Goal: Communication & Community: Answer question/provide support

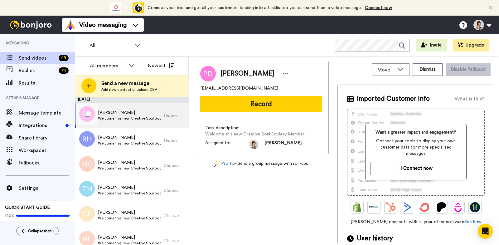
scroll to position [0, 0]
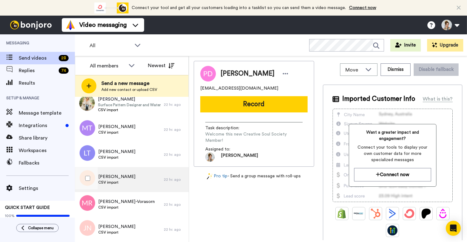
scroll to position [566, 0]
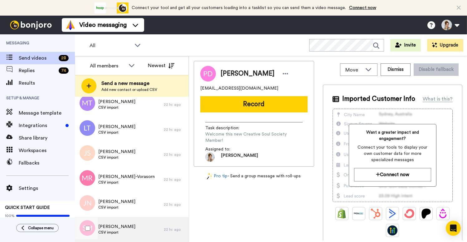
click at [124, 235] on div "Shannon Myers CSV import" at bounding box center [119, 229] width 89 height 25
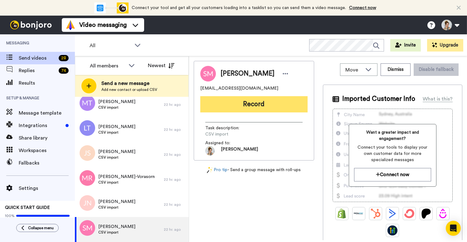
click at [257, 107] on button "Record" at bounding box center [253, 104] width 107 height 16
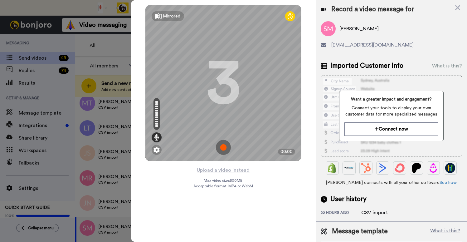
click at [226, 147] on img at bounding box center [223, 147] width 15 height 15
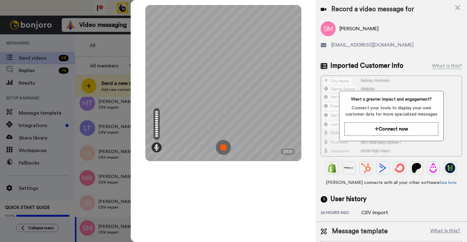
click at [223, 151] on img at bounding box center [223, 147] width 15 height 15
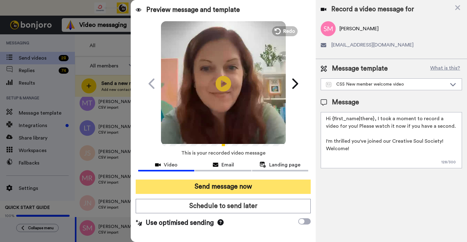
click at [224, 186] on button "Send message now" at bounding box center [223, 186] width 175 height 14
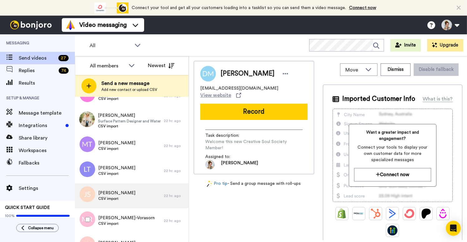
scroll to position [541, 0]
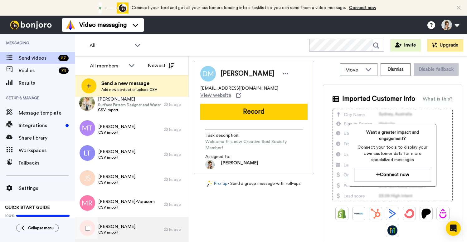
click at [129, 229] on div "Jill Nye CSV import" at bounding box center [119, 229] width 89 height 25
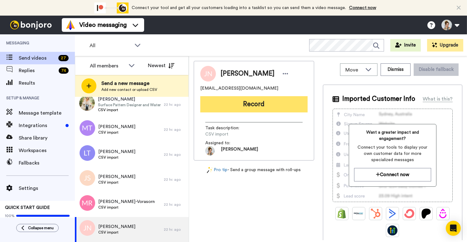
click at [259, 107] on button "Record" at bounding box center [253, 104] width 107 height 16
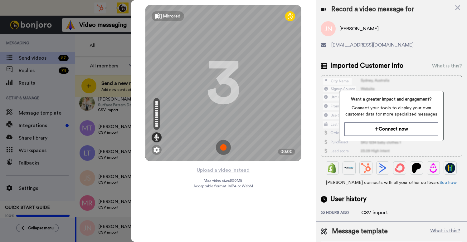
click at [223, 148] on img at bounding box center [223, 147] width 15 height 15
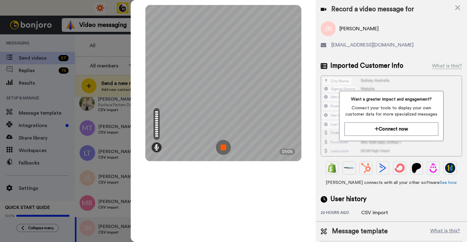
click at [224, 147] on img at bounding box center [223, 147] width 15 height 15
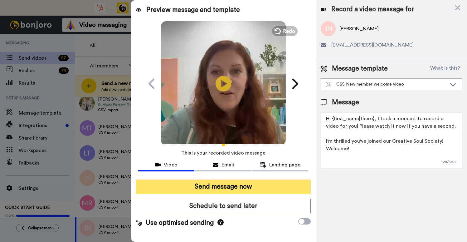
click at [220, 189] on button "Send message now" at bounding box center [223, 186] width 175 height 14
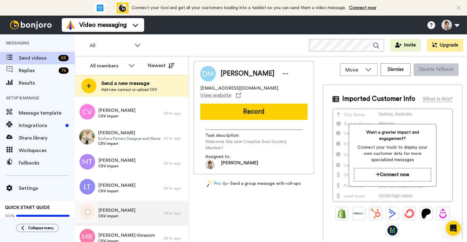
scroll to position [516, 0]
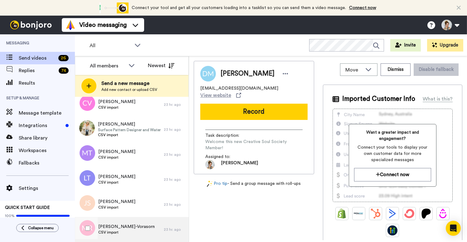
click at [118, 229] on span "Mary Reagan-Vorasorn" at bounding box center [126, 226] width 56 height 6
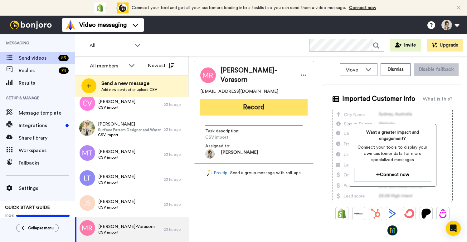
click at [261, 108] on button "Record" at bounding box center [253, 107] width 107 height 16
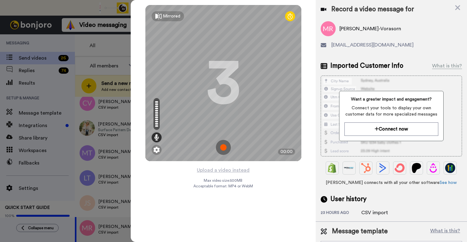
click at [225, 146] on img at bounding box center [223, 147] width 15 height 15
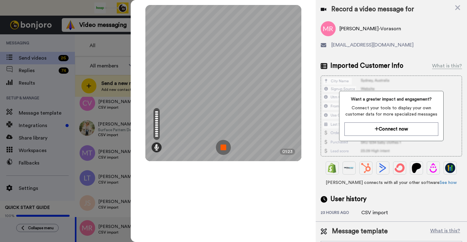
click at [224, 146] on img at bounding box center [223, 147] width 15 height 15
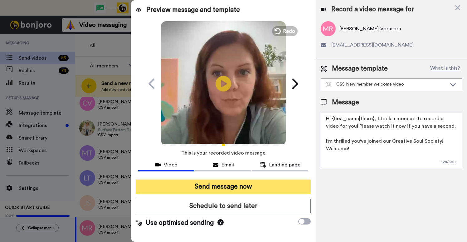
click at [247, 186] on button "Send message now" at bounding box center [223, 186] width 175 height 14
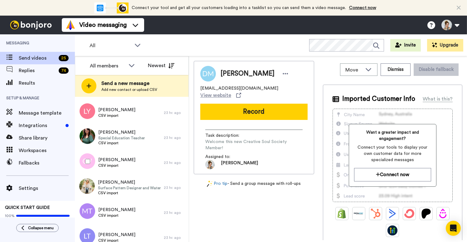
scroll to position [491, 0]
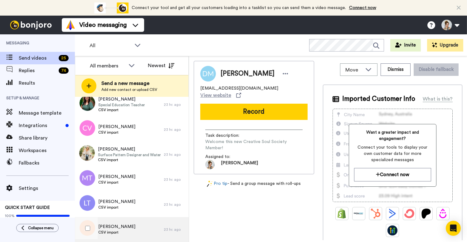
click at [126, 227] on span "Jane Schuster" at bounding box center [116, 226] width 37 height 6
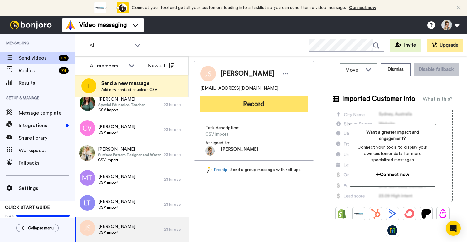
click at [251, 106] on button "Record" at bounding box center [253, 104] width 107 height 16
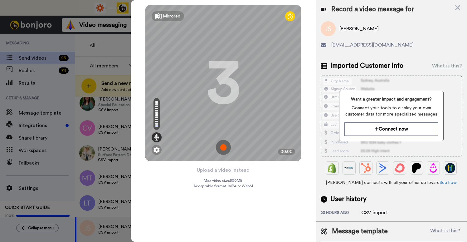
click at [223, 147] on img at bounding box center [223, 147] width 15 height 15
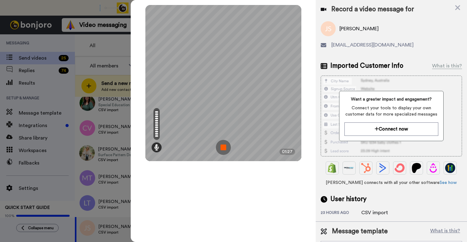
click at [223, 148] on img at bounding box center [223, 147] width 15 height 15
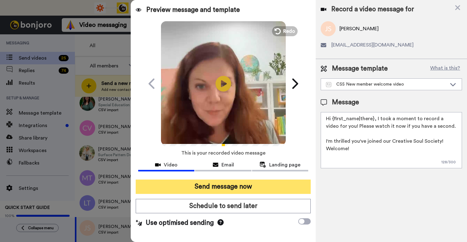
click at [228, 186] on button "Send message now" at bounding box center [223, 186] width 175 height 14
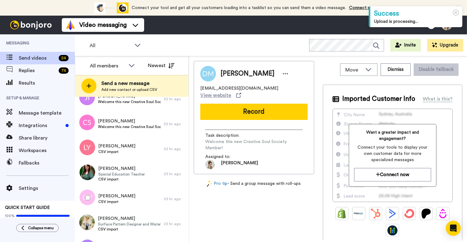
scroll to position [466, 0]
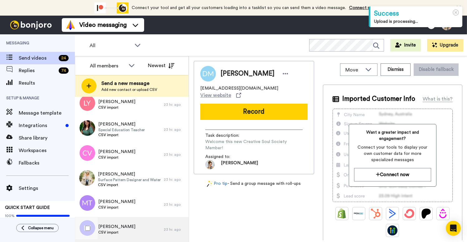
click at [112, 231] on span "CSV import" at bounding box center [116, 231] width 37 height 5
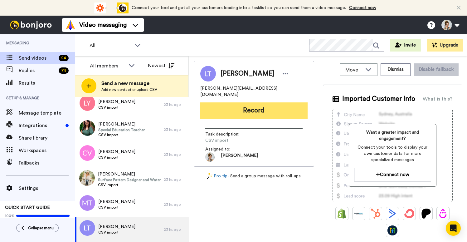
click at [253, 108] on button "Record" at bounding box center [253, 110] width 107 height 16
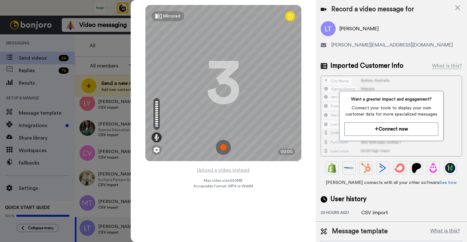
click at [224, 147] on img at bounding box center [223, 147] width 15 height 15
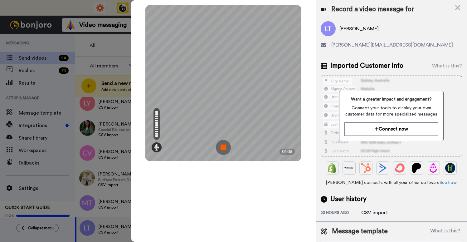
click at [224, 147] on img at bounding box center [223, 147] width 15 height 15
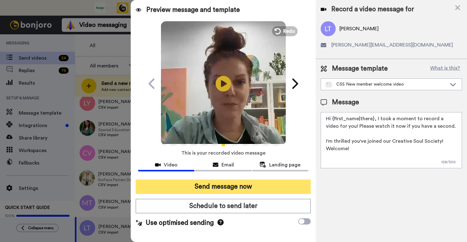
click at [207, 186] on button "Send message now" at bounding box center [223, 186] width 175 height 14
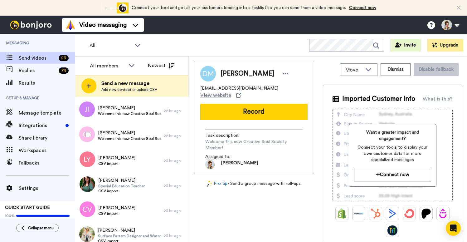
scroll to position [441, 0]
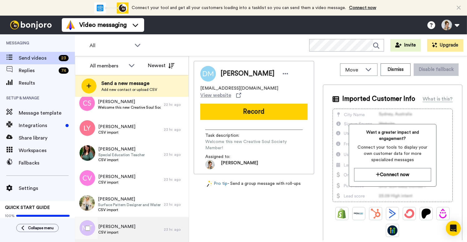
click at [132, 226] on div "Morgan Tong CSV import" at bounding box center [119, 229] width 89 height 25
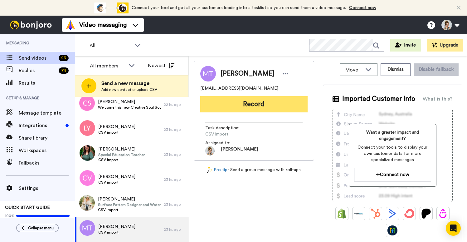
click at [249, 104] on button "Record" at bounding box center [253, 104] width 107 height 16
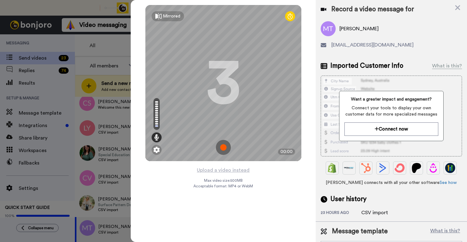
click at [219, 150] on img at bounding box center [223, 147] width 15 height 15
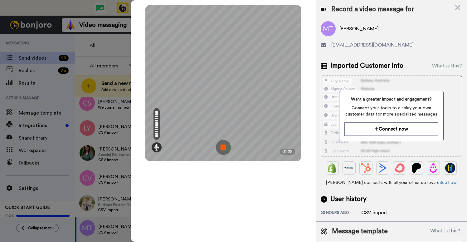
click at [222, 147] on img at bounding box center [223, 147] width 15 height 15
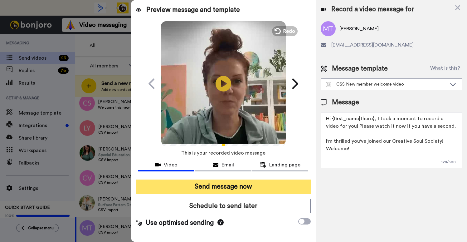
click at [227, 189] on button "Send message now" at bounding box center [223, 186] width 175 height 14
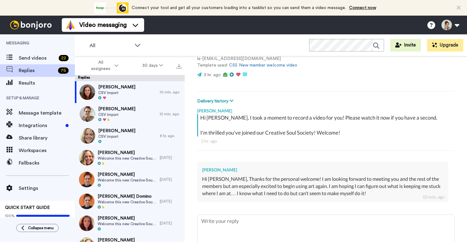
scroll to position [96, 0]
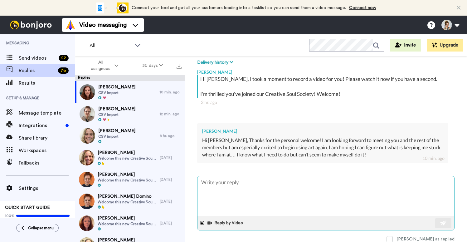
type textarea "x"
type textarea "A"
type textarea "x"
type textarea "Am"
type textarea "x"
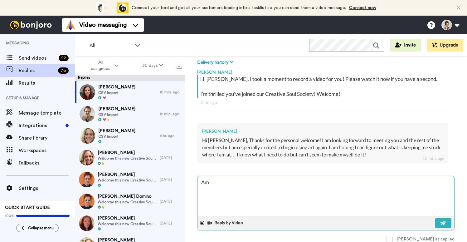
type textarea "Ama"
type textarea "x"
type textarea "Amaz"
type textarea "x"
type textarea "Amazi"
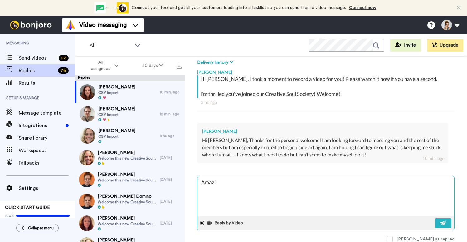
type textarea "x"
type textarea "Amazin"
type textarea "x"
type textarea "Amazing"
type textarea "x"
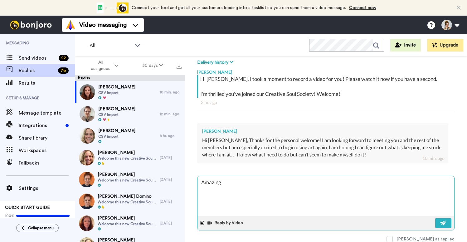
type textarea "Amazing"
type textarea "x"
type textarea "Amazing t"
type textarea "x"
type textarea "Amazing th"
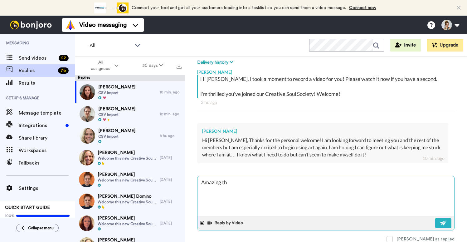
type textarea "x"
type textarea "Amazing tha"
type textarea "x"
type textarea "Amazing that"
type textarea "x"
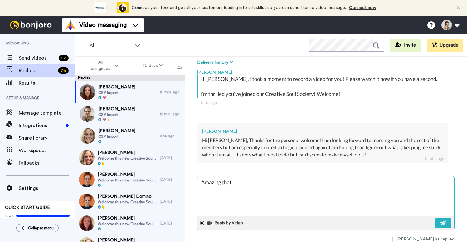
type textarea "Amazing that"
type textarea "x"
type textarea "Amazing that y"
type textarea "x"
type textarea "Amazing that yo"
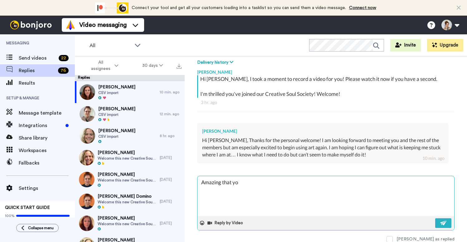
type textarea "x"
type textarea "Amazing that you"
type textarea "x"
type textarea "Amazing that you"
type textarea "x"
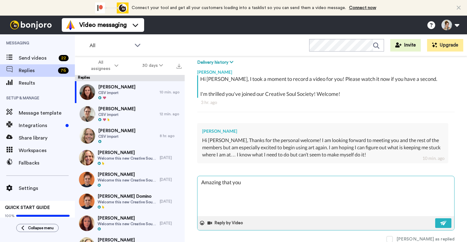
type textarea "Amazing that you a"
type textarea "x"
type textarea "Amazing that you ar"
type textarea "x"
type textarea "Amazing that you are"
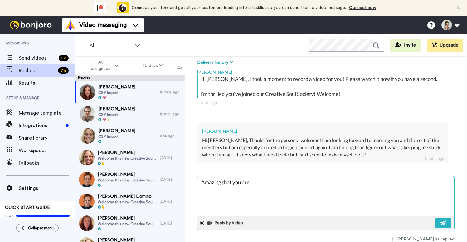
type textarea "x"
type textarea "Amazing that you are"
type textarea "x"
type textarea "Amazing that you are re"
type textarea "x"
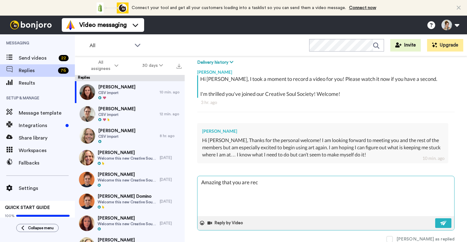
type textarea "Amazing that you are reco"
type textarea "x"
type textarea "Amazing that you are recom"
type textarea "x"
type textarea "Amazing that you are recomm"
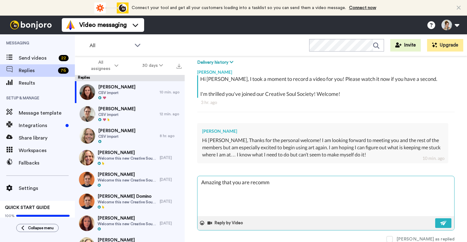
type textarea "x"
type textarea "Amazing that you are recommi"
type textarea "x"
type textarea "Amazing that you are recommit"
type textarea "x"
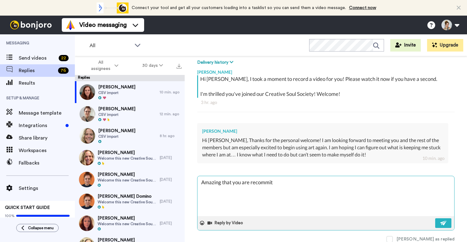
type textarea "Amazing that you are recommitt"
type textarea "x"
type textarea "Amazing that you are recommitti"
type textarea "x"
type textarea "Amazing that you are recommittin"
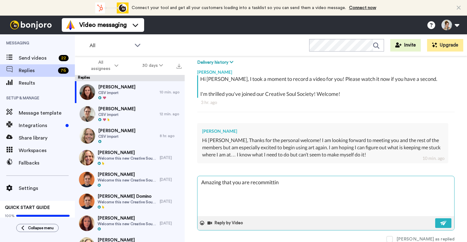
type textarea "x"
type textarea "Amazing that you are recommitting"
type textarea "x"
type textarea "Amazing that you are recommitting."
type textarea "x"
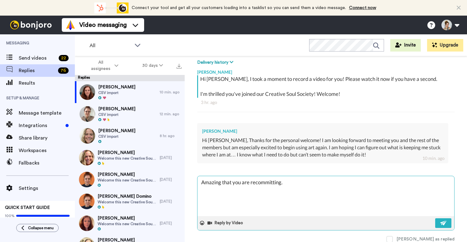
type textarea "Amazing that you are recommitting."
type textarea "x"
type textarea "Amazing that you are recommitting. I"
type textarea "x"
type textarea "Amazing that you are recommitting. I"
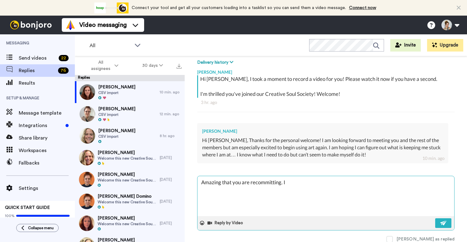
type textarea "x"
type textarea "Amazing that you are recommitting. I ha"
type textarea "x"
type textarea "Amazing that you are recommitting. I hav"
type textarea "x"
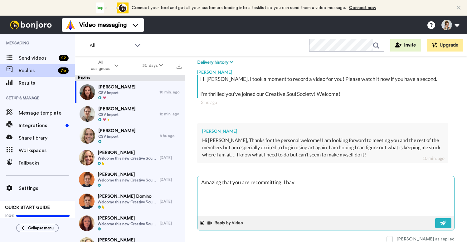
type textarea "Amazing that you are recommitting. I have"
type textarea "x"
type textarea "Amazing that you are recommitting. I have"
type textarea "x"
type textarea "Amazing that you are recommitting. I have t"
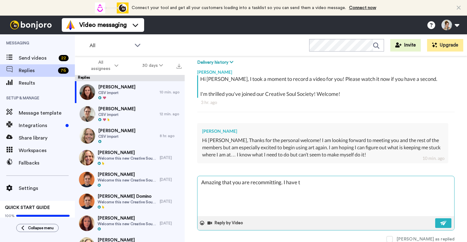
type textarea "x"
type textarea "Amazing that you are recommitting. I have to"
type textarea "x"
type textarea "Amazing that you are recommitting. I have to"
type textarea "x"
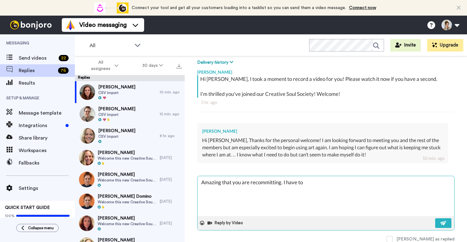
type textarea "Amazing that you are recommitting. I have to d"
type textarea "x"
type textarea "Amazing that you are recommitting. I have to do"
type textarea "x"
type textarea "Amazing that you are recommitting. I have to do"
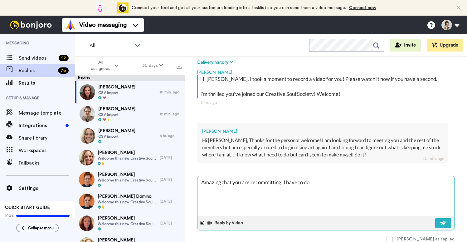
type textarea "x"
type textarea "Amazing that you are recommitting. I have to do t"
type textarea "x"
type textarea "Amazing that you are recommitting. I have to do th"
type textarea "x"
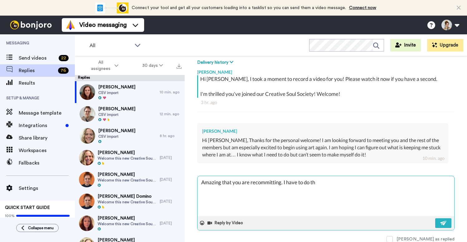
type textarea "Amazing that you are recommitting. I have to do tha"
type textarea "x"
type textarea "Amazing that you are recommitting. I have to do that"
type textarea "x"
type textarea "Amazing that you are recommitting. I have to do that"
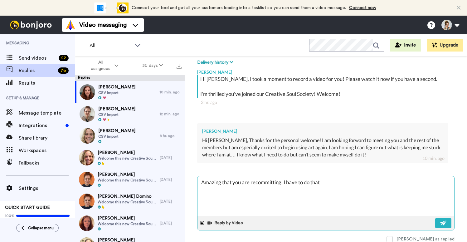
type textarea "x"
type textarea "Amazing that you are recommitting. I have to do that a"
type textarea "x"
type textarea "Amazing that you are recommitting. I have to do that al"
type textarea "x"
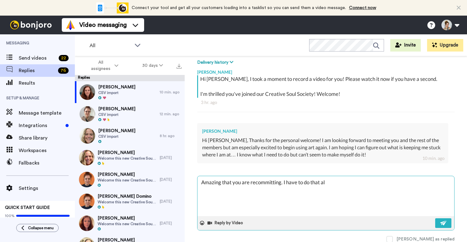
type textarea "Amazing that you are recommitting. I have to do that alo"
type textarea "x"
type textarea "Amazing that you are recommitting. I have to do that alot"
type textarea "x"
type textarea "Amazing that you are recommitting. I have to do that alot"
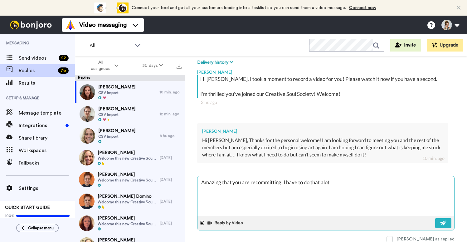
type textarea "x"
type textarea "Amazing that you are recommitting. I have to do that alot a"
type textarea "x"
type textarea "Amazing that you are recommitting. I have to do that alot as"
type textarea "x"
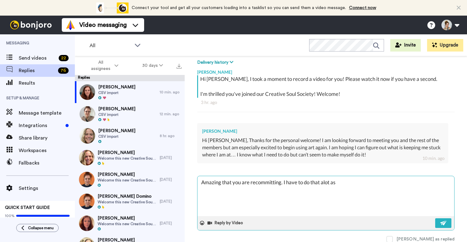
type textarea "Amazing that you are recommitting. I have to do that alot as"
type textarea "x"
type textarea "Amazing that you are recommitting. I have to do that alot as w"
type textarea "x"
type textarea "Amazing that you are recommitting. I have to do that alot as we"
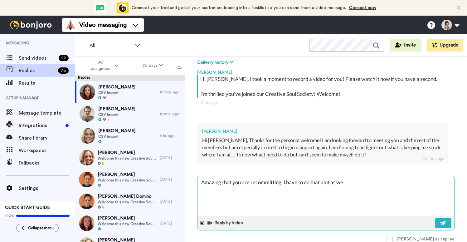
type textarea "x"
type textarea "Amazing that you are recommitting. I have to do that alot as wel"
type textarea "x"
type textarea "Amazing that you are recommitting. I have to do that alot as well"
type textarea "x"
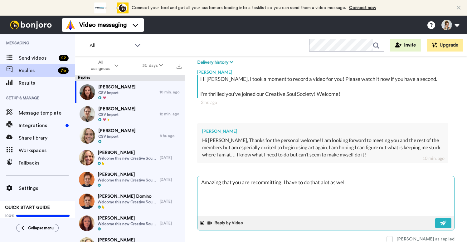
type textarea "Amazing that you are recommitting. I have to do that alot as well."
type textarea "x"
type textarea "Amazing that you are recommitting. I have to do that alot as well."
click at [324, 182] on textarea "Amazing that you are recommitting. I have to do that alot as well." at bounding box center [325, 196] width 257 height 40
type textarea "x"
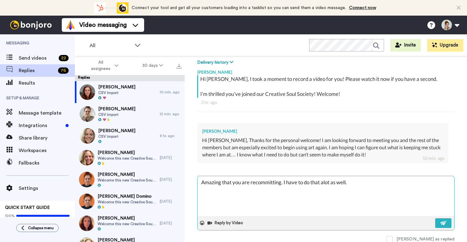
type textarea "Amazing that you are recommitting. I have to do that a lot as well."
click at [354, 183] on textarea "Amazing that you are recommitting. I have to do that a lot as well." at bounding box center [325, 196] width 257 height 40
type textarea "x"
type textarea "Amazing that you are recommitting. I have to do that a lot as well. I"
type textarea "x"
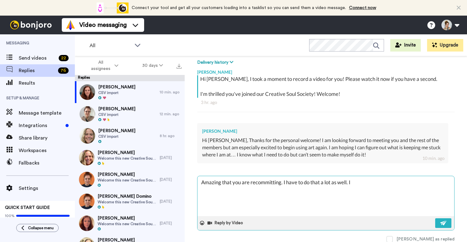
type textarea "Amazing that you are recommitting. I have to do that a lot as well. I"
type textarea "x"
type textarea "Amazing that you are recommitting. I have to do that a lot as well. I l"
type textarea "x"
type textarea "Amazing that you are recommitting. I have to do that a lot as well. I li"
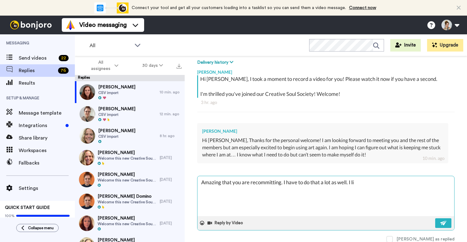
type textarea "x"
type textarea "Amazing that you are recommitting. I have to do that a lot as well. I lik"
type textarea "x"
type textarea "Amazing that you are recommitting. I have to do that a lot as well. I like"
type textarea "x"
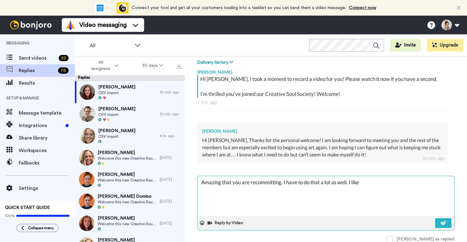
type textarea "Amazing that you are recommitting. I have to do that a lot as well. I like"
type textarea "x"
type textarea "Amazing that you are recommitting. I have to do that a lot as well. I like to"
type textarea "x"
type textarea "Amazing that you are recommitting. I have to do that a lot as well. I like to"
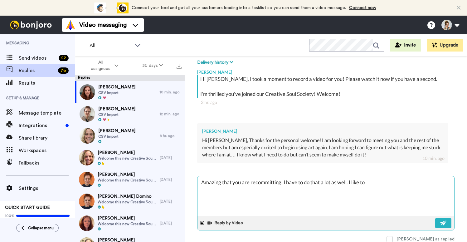
type textarea "x"
type textarea "Amazing that you are recommitting. I have to do that a lot as well. I like to t"
type textarea "x"
type textarea "Amazing that you are recommitting. I have to do that a lot as well. I like to th"
type textarea "x"
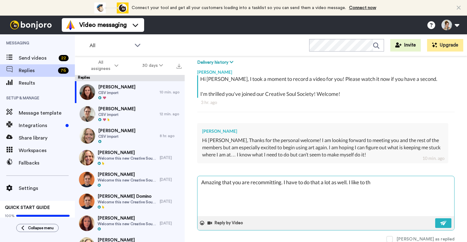
type textarea "Amazing that you are recommitting. I have to do that a lot as well. I like to t…"
type textarea "x"
type textarea "Amazing that you are recommitting. I have to do that a lot as well. I like to t…"
type textarea "x"
type textarea "Amazing that you are recommitting. I have to do that a lot as well. I like to t…"
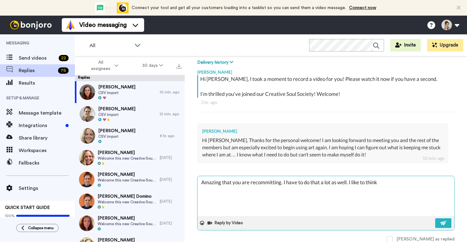
type textarea "x"
type textarea "Amazing that you are recommitting. I have to do that a lot as well. I like to t…"
type textarea "x"
type textarea "Amazing that you are recommitting. I have to do that a lot as well. I like to t…"
type textarea "x"
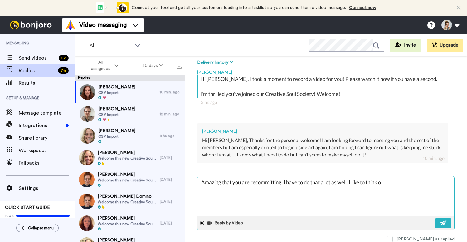
type textarea "Amazing that you are recommitting. I have to do that a lot as well. I like to t…"
type textarea "x"
type textarea "Amazing that you are recommitting. I have to do that a lot as well. I like to t…"
type textarea "x"
type textarea "Amazing that you are recommitting. I have to do that a lot as well. I like to t…"
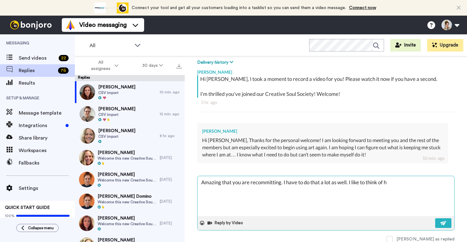
type textarea "x"
type textarea "Amazing that you are recommitting. I have to do that a lot as well. I like to t…"
type textarea "x"
type textarea "Amazing that you are recommitting. I have to do that a lot as well. I like to t…"
type textarea "x"
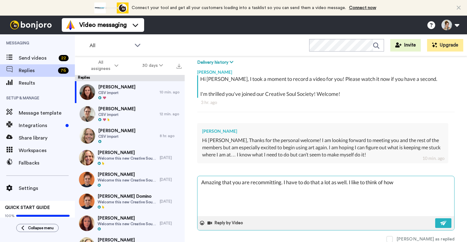
type textarea "Amazing that you are recommitting. I have to do that a lot as well. I like to t…"
type textarea "x"
type textarea "Amazing that you are recommitting. I have to do that a lot as well. I like to t…"
type textarea "x"
type textarea "Amazing that you are recommitting. I have to do that a lot as well. I like to t…"
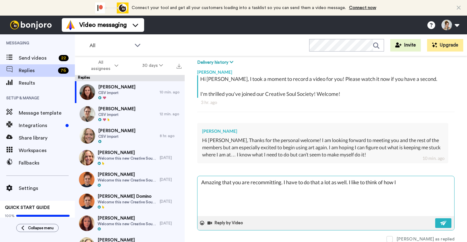
type textarea "x"
type textarea "Amazing that you are recommitting. I have to do that a lot as well. I like to t…"
type textarea "x"
type textarea "Amazing that you are recommitting. I have to do that a lot as well. I like to t…"
type textarea "x"
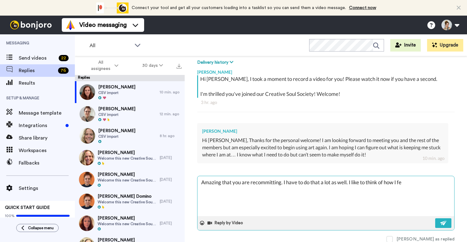
type textarea "Amazing that you are recommitting. I have to do that a lot as well. I like to t…"
type textarea "x"
type textarea "Amazing that you are recommitting. I have to do that a lot as well. I like to t…"
type textarea "x"
type textarea "Amazing that you are recommitting. I have to do that a lot as well. I like to t…"
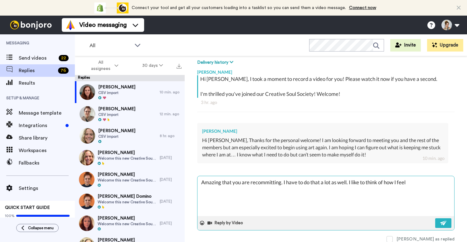
type textarea "x"
type textarea "Amazing that you are recommitting. I have to do that a lot as well. I like to t…"
type textarea "x"
type textarea "Amazing that you are recommitting. I have to do that a lot as well. I like to t…"
type textarea "x"
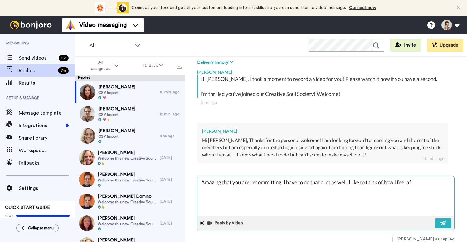
type textarea "Amazing that you are recommitting. I have to do that a lot as well. I like to t…"
type textarea "x"
type textarea "Amazing that you are recommitting. I have to do that a lot as well. I like to t…"
type textarea "x"
type textarea "Amazing that you are recommitting. I have to do that a lot as well. I like to t…"
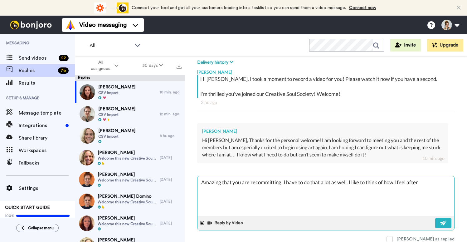
type textarea "x"
type textarea "Amazing that you are recommitting. I have to do that a lot as well. I like to t…"
click at [216, 189] on textarea "Amazing that you are recommitting. I have to do that a lot as well. I like to t…" at bounding box center [325, 196] width 257 height 40
click at [242, 191] on textarea "Amazing that you are recommitting. I have to do that a lot as well. I like to t…" at bounding box center [325, 196] width 257 height 40
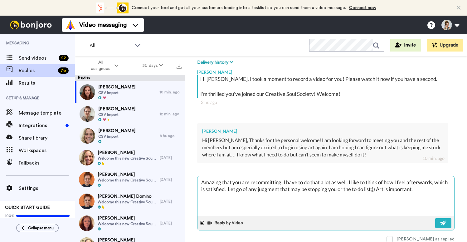
click at [387, 190] on textarea "Amazing that you are recommitting. I have to do that a lot as well. I like to t…" at bounding box center [325, 196] width 257 height 40
click at [443, 224] on img at bounding box center [443, 222] width 7 height 5
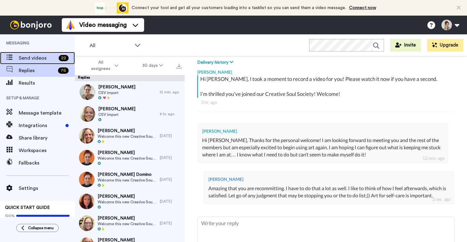
click at [39, 56] on span "Send videos" at bounding box center [37, 57] width 37 height 7
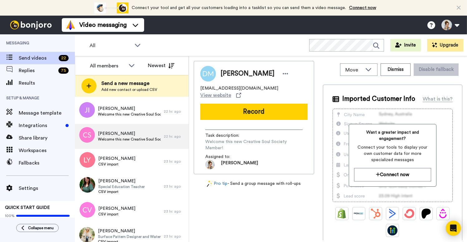
scroll to position [416, 0]
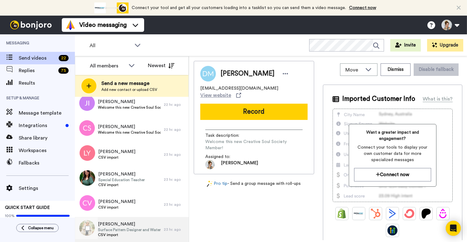
click at [124, 224] on span "Lori Trapani" at bounding box center [129, 224] width 63 height 6
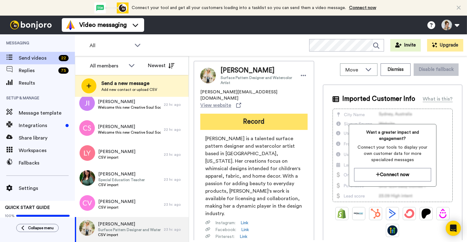
click at [255, 113] on button "Record" at bounding box center [253, 121] width 107 height 16
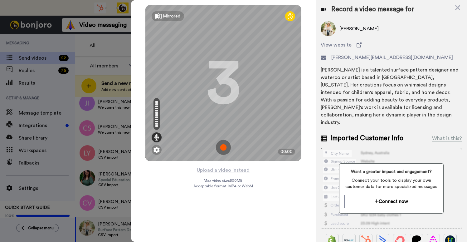
click at [222, 146] on img at bounding box center [223, 147] width 15 height 15
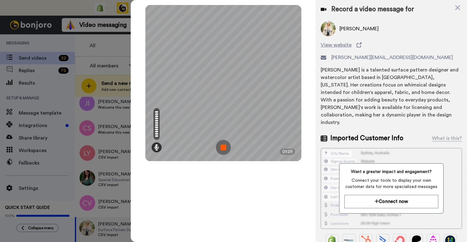
click at [222, 146] on img at bounding box center [223, 147] width 15 height 15
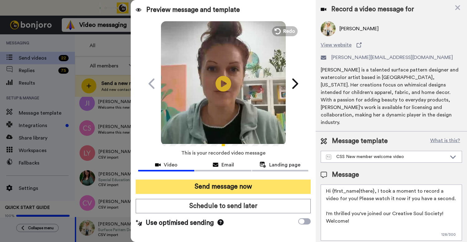
click at [235, 185] on button "Send message now" at bounding box center [223, 186] width 175 height 14
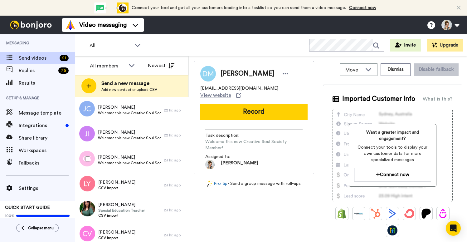
scroll to position [391, 0]
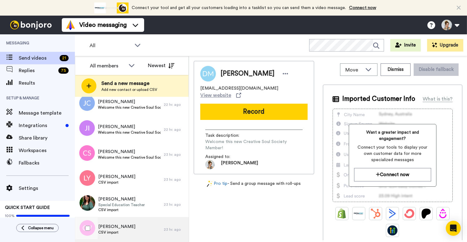
click at [117, 232] on span "CSV import" at bounding box center [116, 231] width 37 height 5
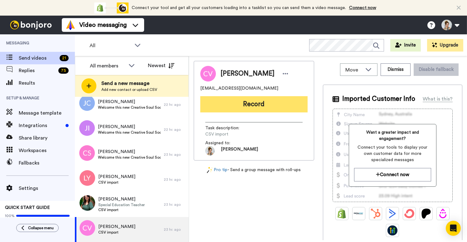
click at [255, 107] on button "Record" at bounding box center [253, 104] width 107 height 16
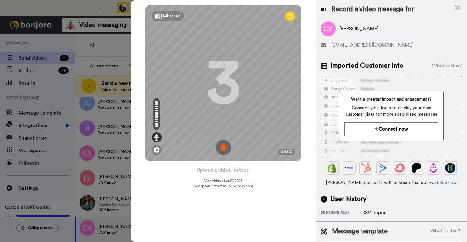
click at [223, 145] on img at bounding box center [223, 147] width 15 height 15
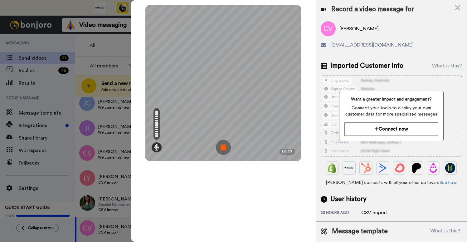
click at [223, 146] on img at bounding box center [223, 147] width 15 height 15
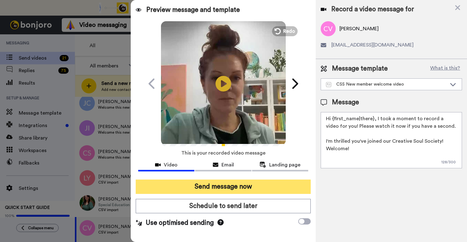
click at [218, 186] on button "Send message now" at bounding box center [223, 186] width 175 height 14
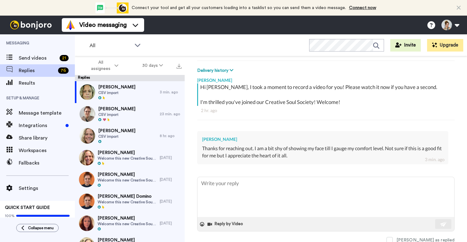
scroll to position [89, 0]
type textarea "x"
type textarea "A"
type textarea "x"
type textarea "Aw"
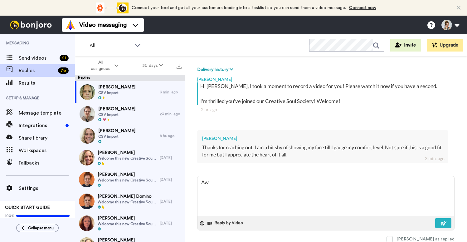
type textarea "x"
type textarea "Awe"
type textarea "x"
type textarea "Awe,"
type textarea "x"
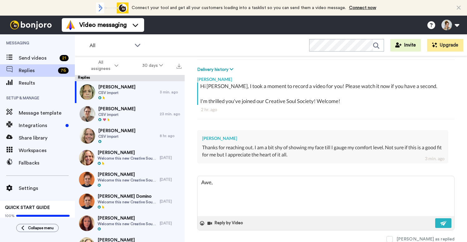
type textarea "Awe,"
type textarea "x"
type textarea "Awe, w"
type textarea "x"
type textarea "Awe, [GEOGRAPHIC_DATA]"
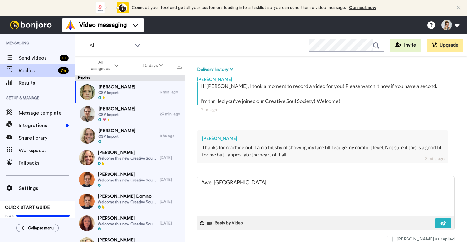
type textarea "x"
type textarea "Awe, w"
type textarea "x"
type textarea "Awe, wh"
type textarea "x"
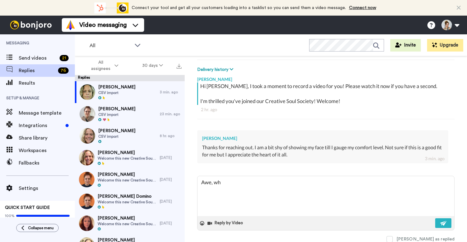
type textarea "Awe, wha"
type textarea "x"
type textarea "Awe, what"
type textarea "x"
type textarea "Awe, what"
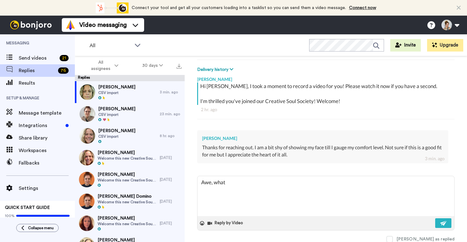
type textarea "x"
type textarea "Awe, what e"
type textarea "x"
type textarea "Awe, what ev"
type textarea "x"
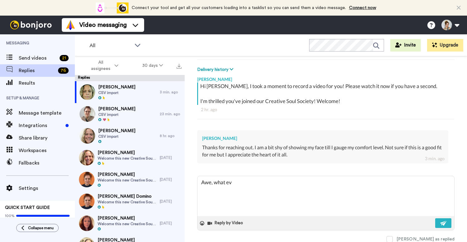
type textarea "Awe, what eve"
type textarea "x"
type textarea "Awe, what ever"
type textarea "x"
type textarea "Awe, what ever"
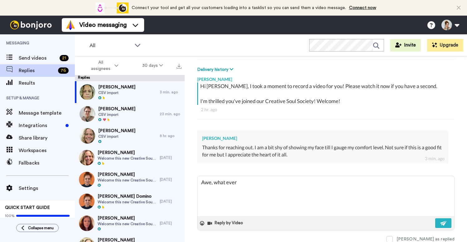
type textarea "x"
type textarea "Awe, what ever ma"
type textarea "x"
type textarea "Awe, what ever mak"
type textarea "x"
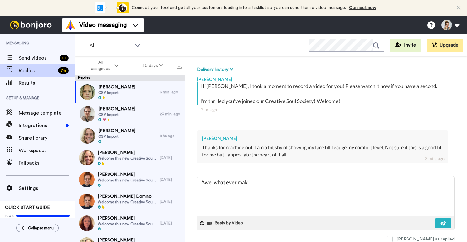
type textarea "Awe, what ever make"
type textarea "x"
type textarea "Awe, what ever makes"
type textarea "x"
type textarea "Awe, what ever makes"
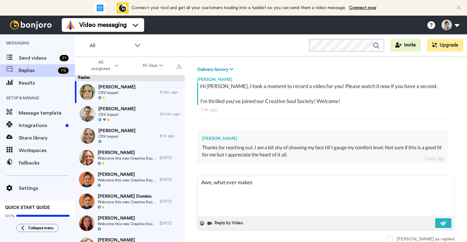
type textarea "x"
type textarea "Awe, what ever makes y"
type textarea "x"
type textarea "Awe, what ever makes yo"
type textarea "x"
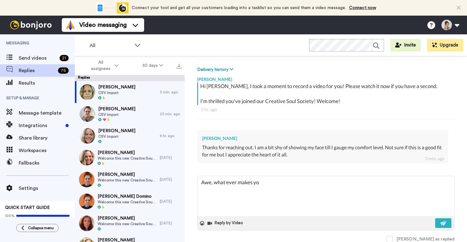
type textarea "Awe, what ever makes you"
type textarea "x"
type textarea "Awe, what ever makes you"
type textarea "x"
type textarea "Awe, what ever makes you f"
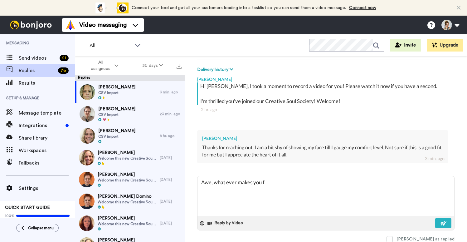
type textarea "x"
type textarea "Awe, what ever makes you fe"
type textarea "x"
type textarea "Awe, what ever makes you fee"
type textarea "x"
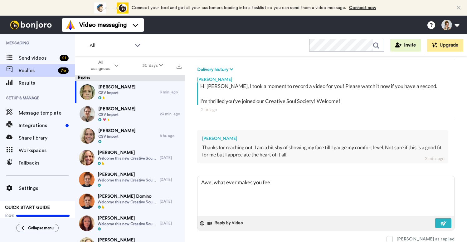
type textarea "Awe, what ever makes you feel"
type textarea "x"
type textarea "Awe, what ever makes you feel"
type textarea "x"
type textarea "Awe, what ever makes you feel c"
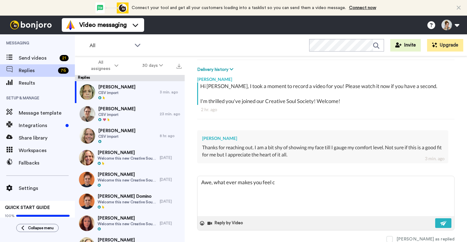
type textarea "x"
type textarea "Awe, what ever makes you feel co"
type textarea "x"
type textarea "Awe, what ever makes you feel com"
type textarea "x"
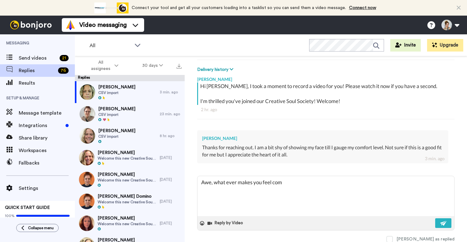
type textarea "Awe, what ever makes you feel comf"
type textarea "x"
type textarea "Awe, what ever makes you feel comfo"
type textarea "x"
type textarea "Awe, what ever makes you feel comfor"
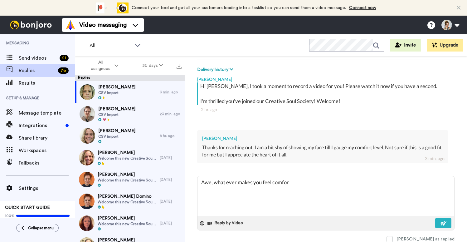
type textarea "x"
type textarea "Awe, what ever makes you feel comfort"
type textarea "x"
type textarea "Awe, what ever makes you feel comforta"
type textarea "x"
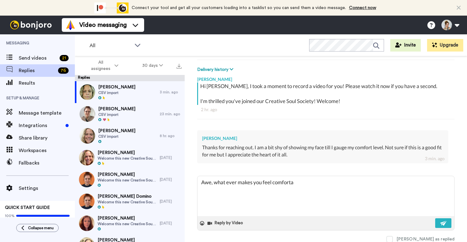
type textarea "Awe, what ever makes you feel comfortab"
type textarea "x"
type textarea "Awe, what ever makes you feel comfortabl"
type textarea "x"
type textarea "Awe, what ever makes you feel comfortable"
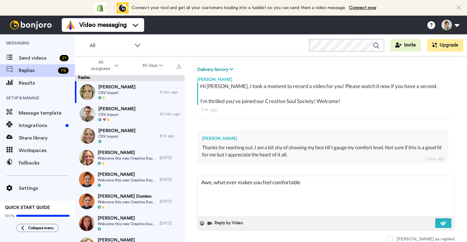
type textarea "x"
type textarea "Awe, what ever makes you feel comfortable."
type textarea "x"
type textarea "Awe, what ever makes you feel comfortable."
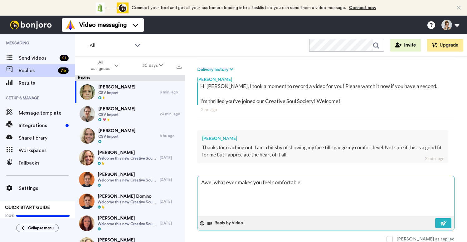
click at [227, 181] on textarea "Awe, what ever makes you feel comfortable." at bounding box center [325, 196] width 257 height 40
type textarea "x"
type textarea "Awe, whatever makes you feel comfortable."
click at [440, 224] on img at bounding box center [443, 222] width 7 height 5
type textarea "x"
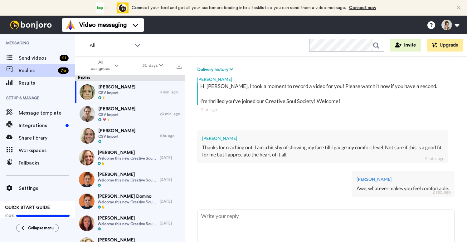
type textarea "x"
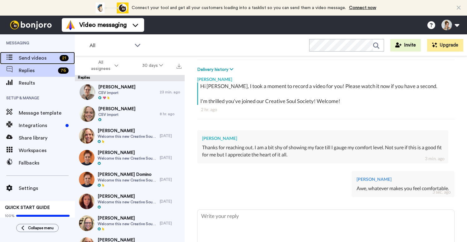
click at [33, 57] on span "Send videos" at bounding box center [38, 57] width 38 height 7
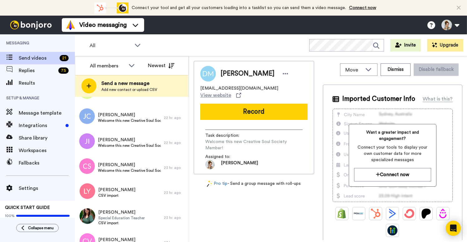
scroll to position [391, 0]
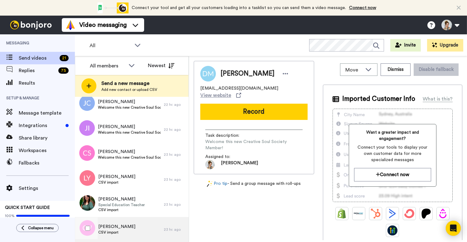
click at [120, 229] on span "CSV import" at bounding box center [116, 231] width 37 height 5
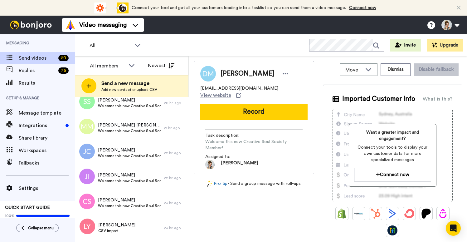
scroll to position [366, 0]
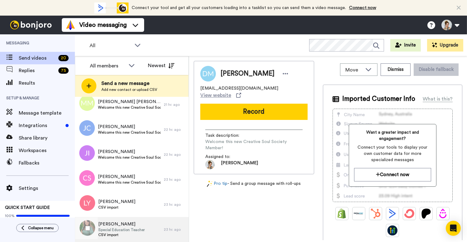
click at [120, 230] on span "Special Education Teacher" at bounding box center [121, 229] width 46 height 5
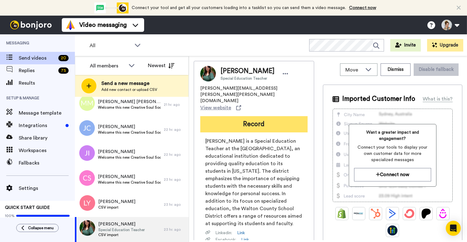
click at [251, 116] on button "Record" at bounding box center [253, 124] width 107 height 16
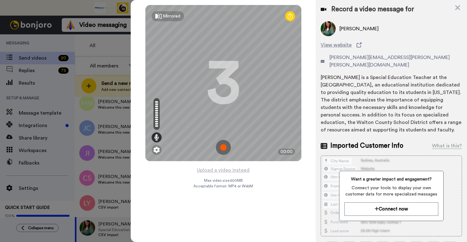
click at [223, 148] on img at bounding box center [223, 147] width 15 height 15
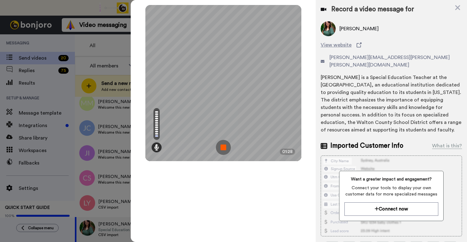
click at [223, 148] on img at bounding box center [223, 147] width 15 height 15
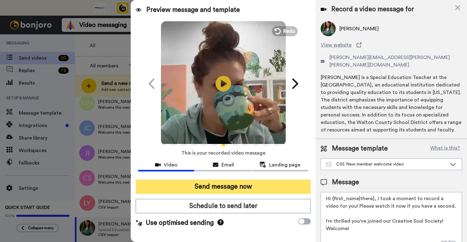
click at [231, 186] on button "Send message now" at bounding box center [223, 186] width 175 height 14
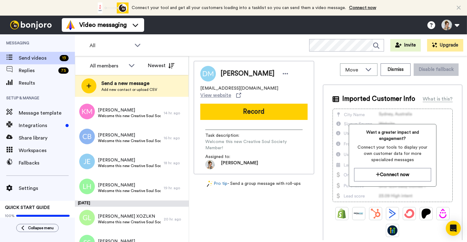
scroll to position [341, 0]
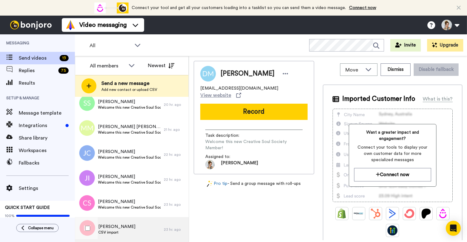
click at [124, 230] on div "Leslie Young CSV import" at bounding box center [119, 229] width 89 height 25
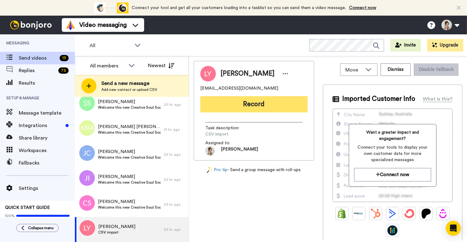
click at [252, 103] on button "Record" at bounding box center [253, 104] width 107 height 16
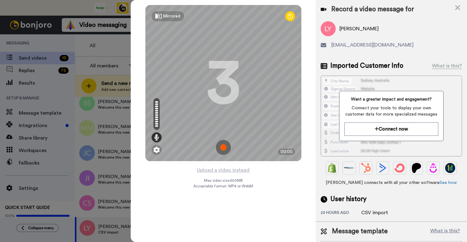
click at [221, 148] on img at bounding box center [223, 147] width 15 height 15
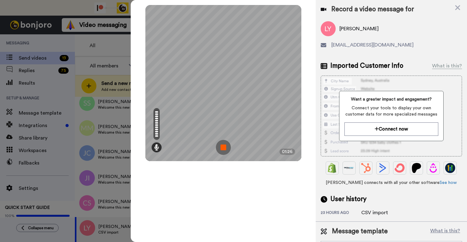
click at [224, 148] on img at bounding box center [223, 147] width 15 height 15
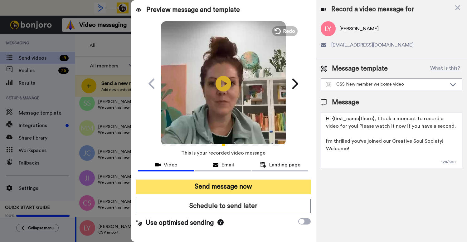
click at [223, 190] on button "Send message now" at bounding box center [223, 186] width 175 height 14
